Goal: Browse casually: Explore the website without a specific task or goal

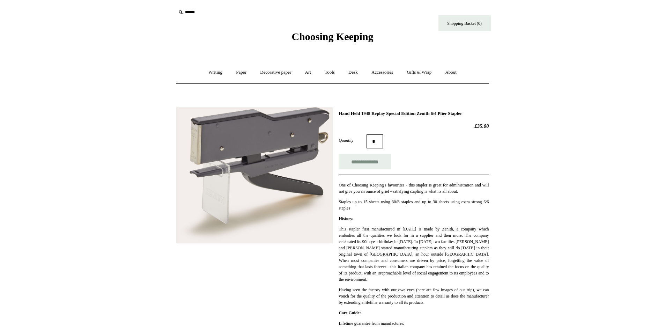
click at [278, 173] on img at bounding box center [254, 175] width 156 height 136
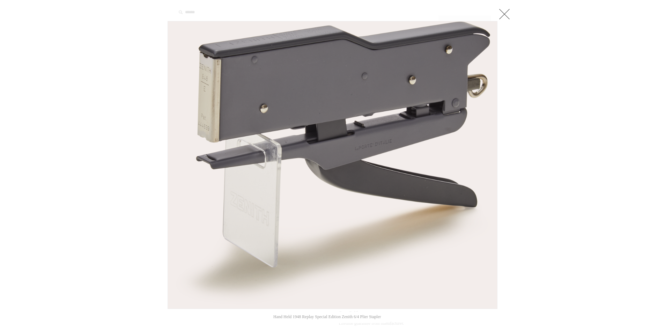
click at [170, 139] on img at bounding box center [332, 164] width 329 height 287
click at [507, 14] on link at bounding box center [504, 14] width 14 height 14
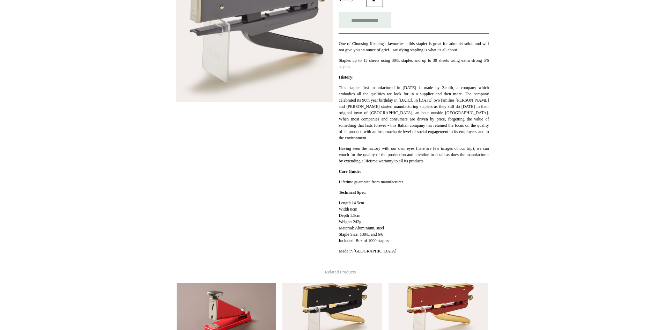
scroll to position [209, 0]
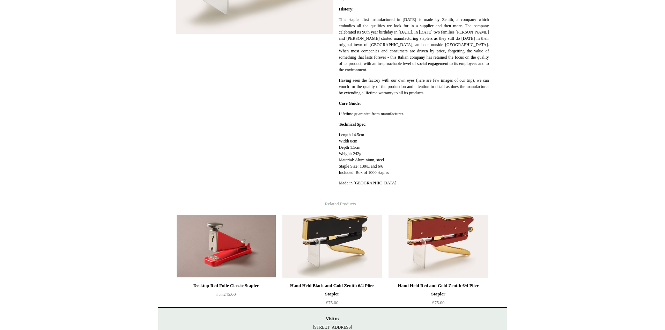
click at [186, 253] on img at bounding box center [226, 246] width 99 height 63
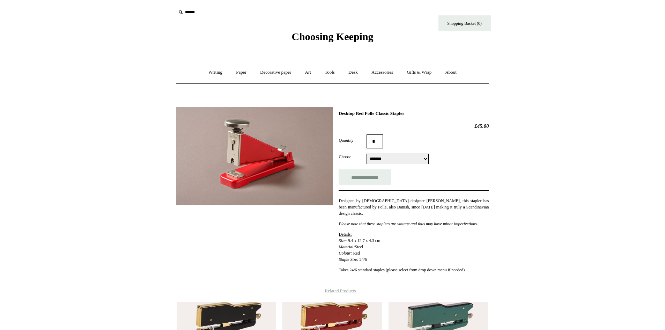
click at [86, 12] on html "Menu Choosing Keeping * Shipping Information Shopping Basket (0) * ⤺ + +" at bounding box center [332, 251] width 665 height 503
